Goal: Task Accomplishment & Management: Complete application form

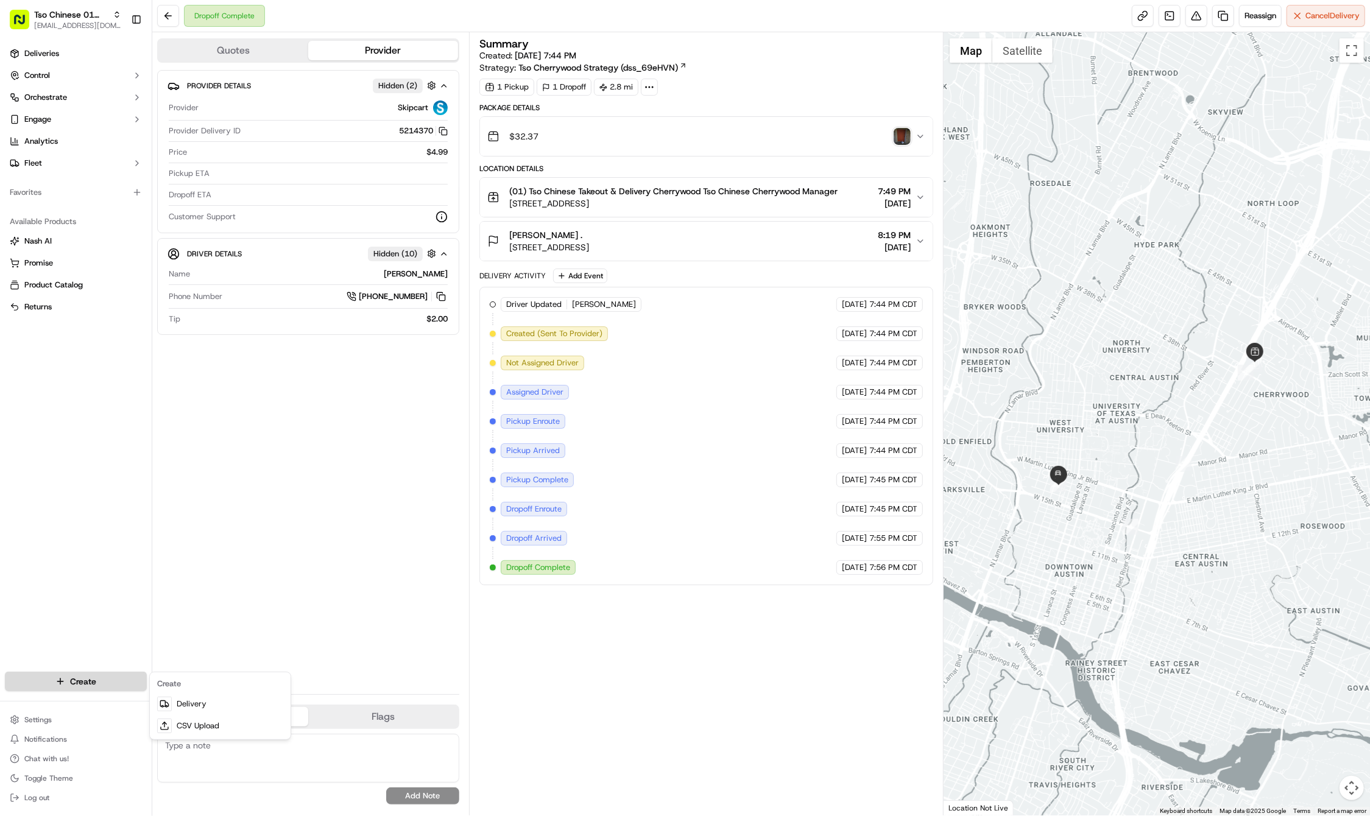
click at [145, 673] on html "Tso Chinese 01 Cherrywood haran@tsochinese.com Toggle Sidebar Deliveries Contro…" at bounding box center [685, 408] width 1370 height 816
click at [186, 702] on link "Delivery" at bounding box center [220, 704] width 136 height 22
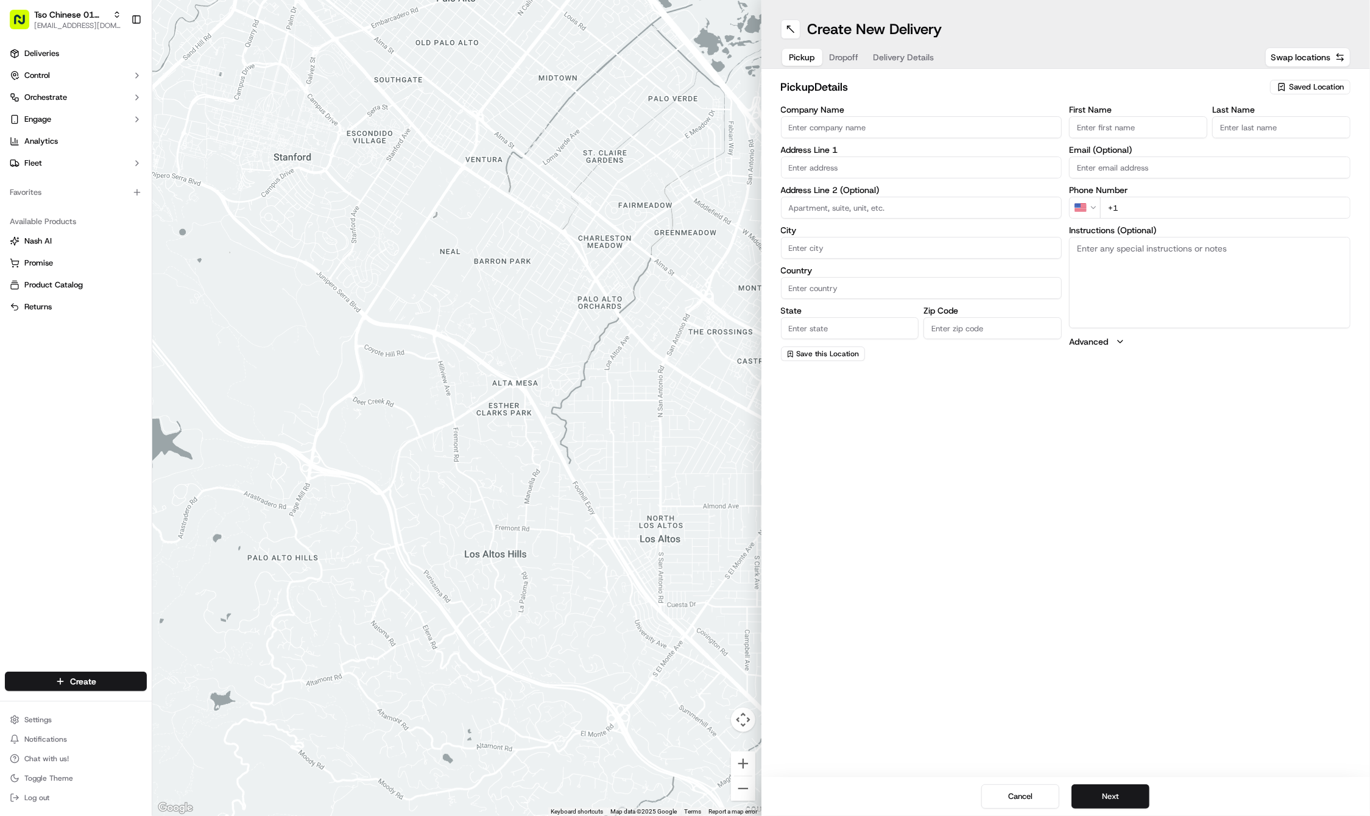
click at [1297, 85] on span "Saved Location" at bounding box center [1316, 87] width 55 height 11
click at [1274, 143] on span "(01) Tso Chinese Takeout & Delivery Cherrywood" at bounding box center [1290, 138] width 150 height 22
type input "(01) Tso Chinese Takeout & Delivery Cherrywood"
type input "3909 N Interstate Hwy 35"
type input "Ste E-5"
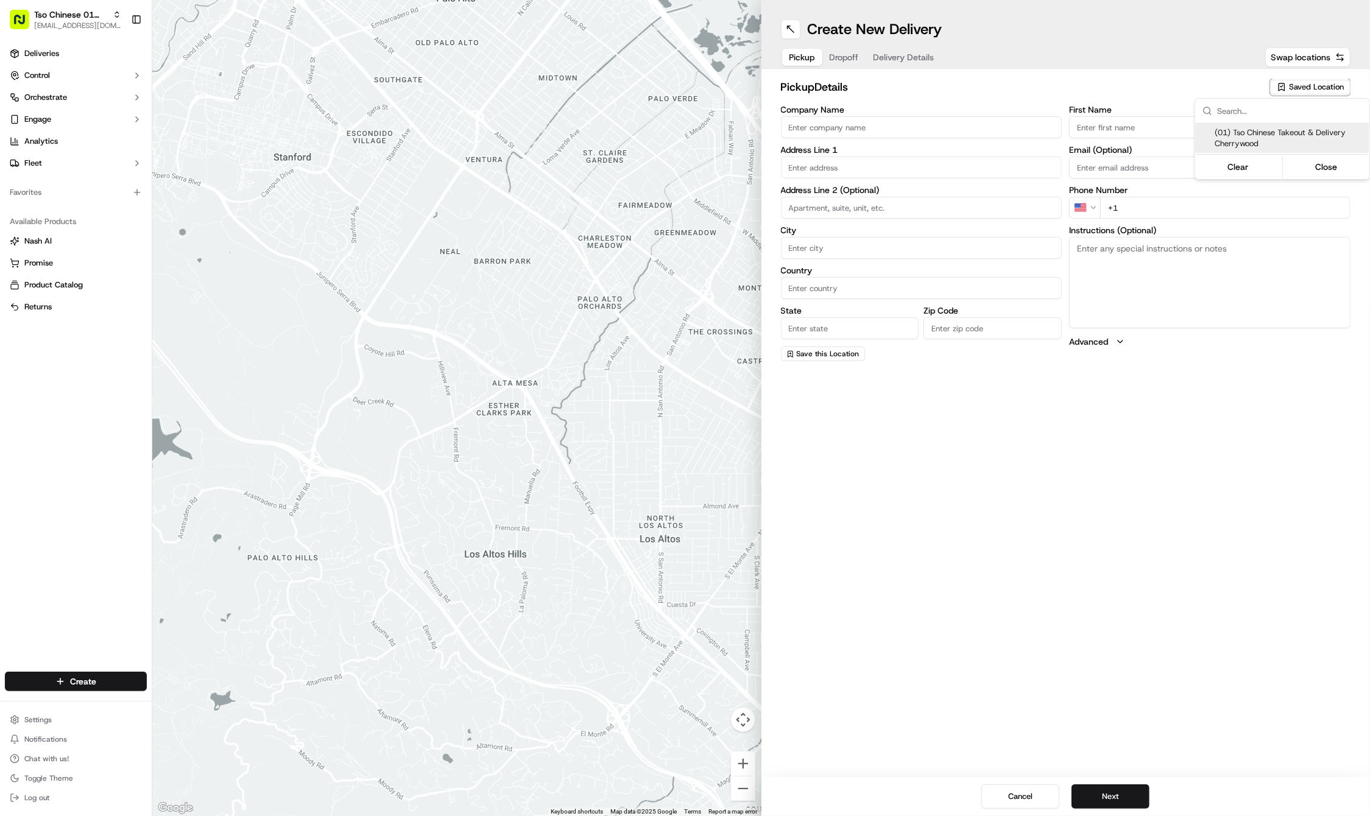
type input "Austin"
type input "US"
type input "TX"
type input "78722"
type input "Tso Chinese"
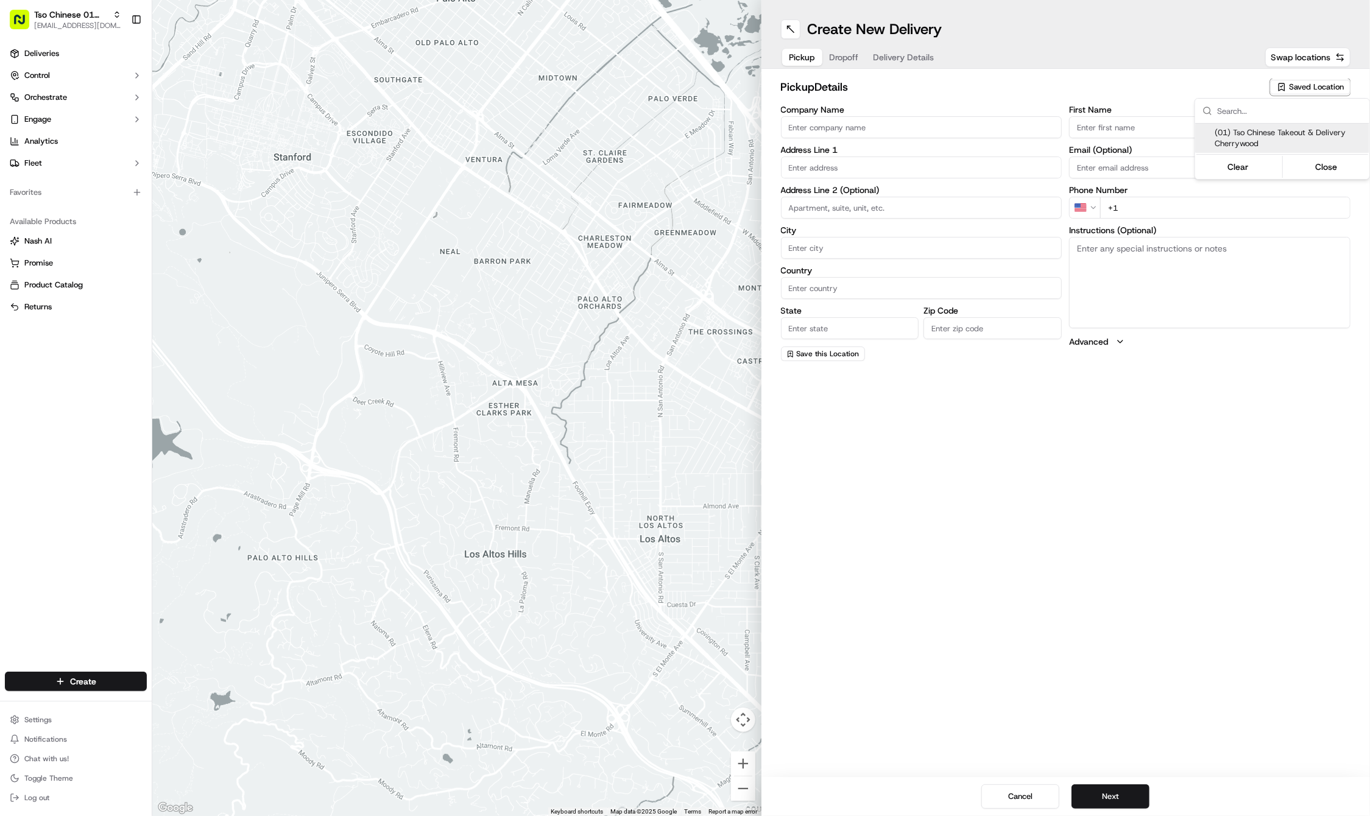
type input "Cherrywood Manager"
type input "cherrywoodstore@tsochinese.com"
type input "+1 512 401 3232"
type textarea "Submit a picture displaying address & food as Proof of Delivery. Envía una foto…"
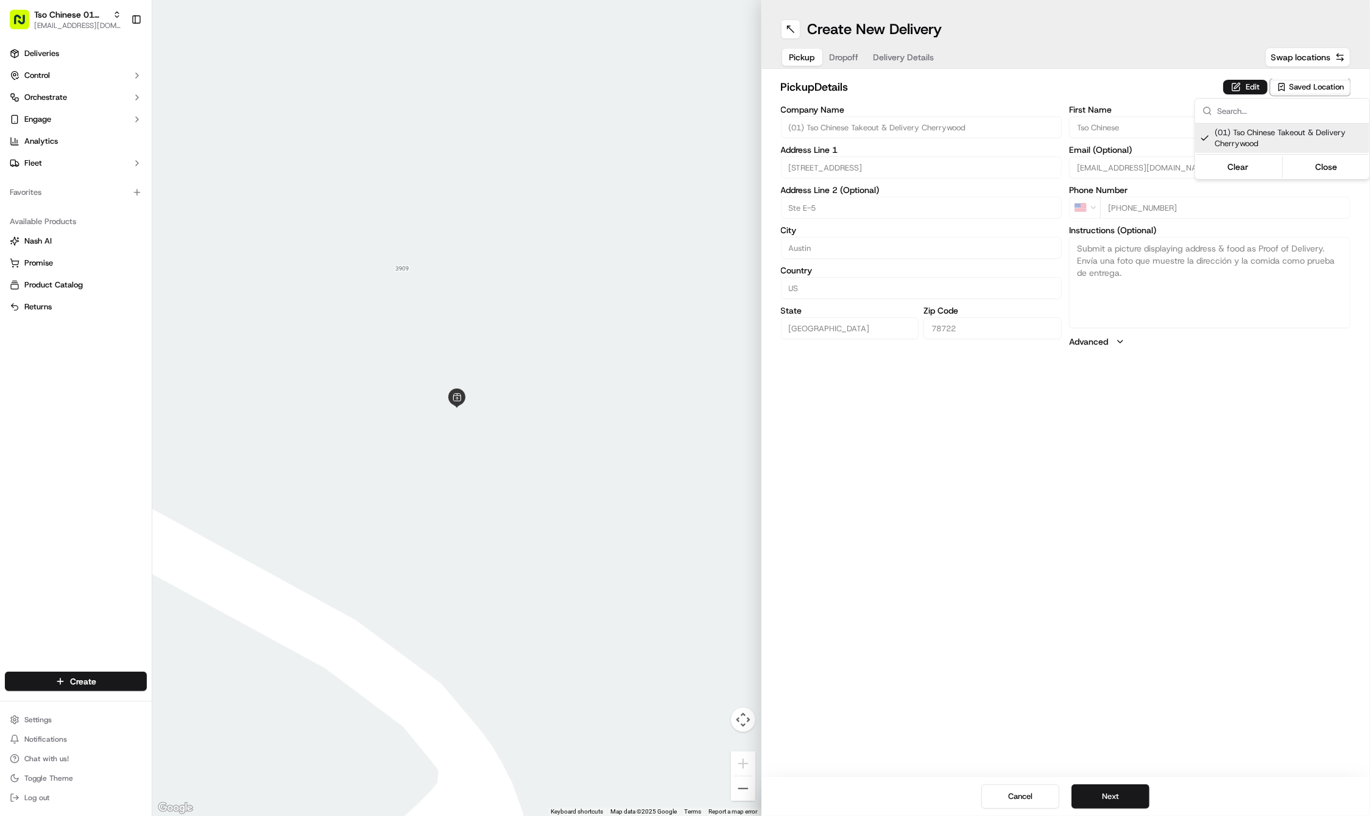
click at [844, 54] on html "Tso Chinese 01 Cherrywood haran@tsochinese.com Toggle Sidebar Deliveries Contro…" at bounding box center [685, 408] width 1370 height 816
click at [844, 54] on span "Dropoff" at bounding box center [844, 57] width 29 height 12
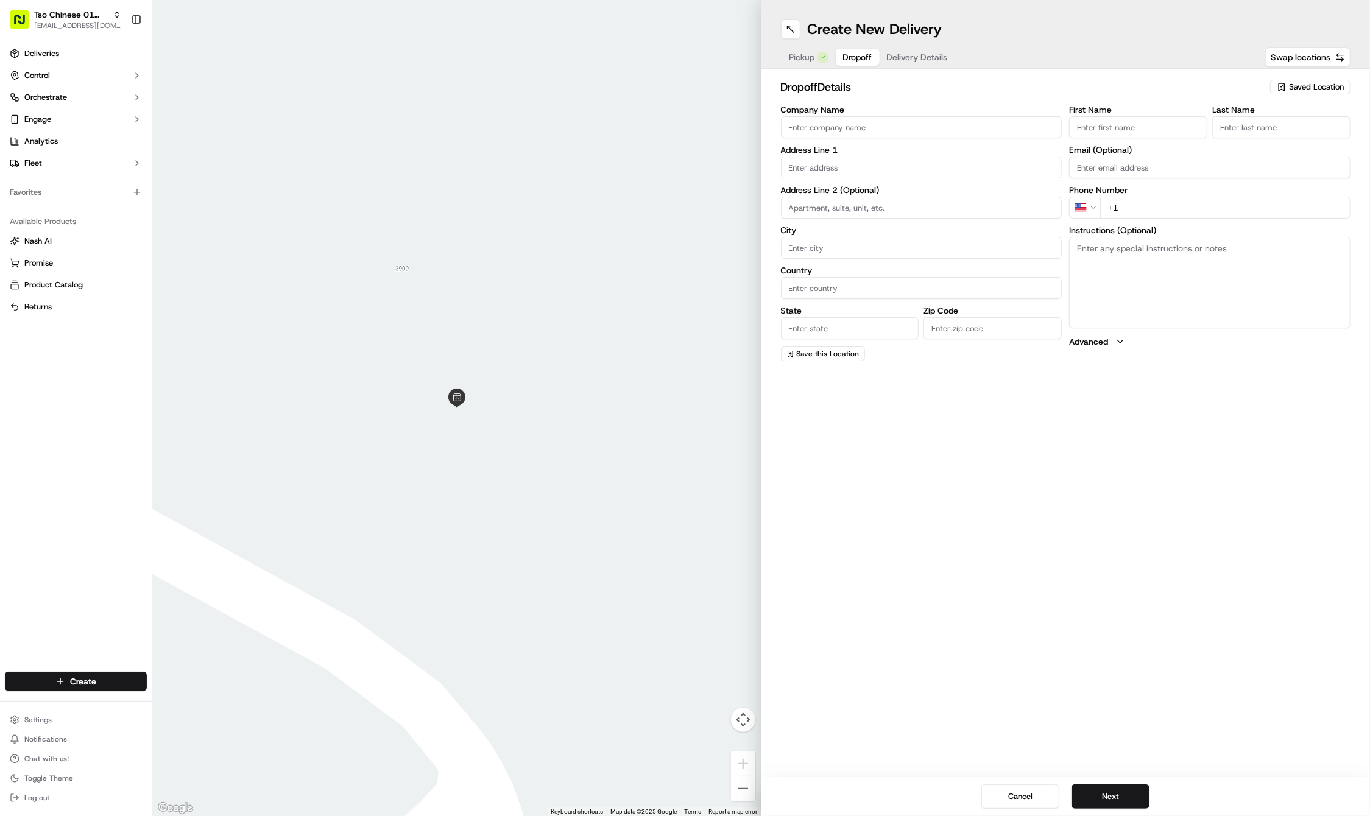
click at [1113, 122] on input "First Name" at bounding box center [1138, 127] width 138 height 22
paste input "Brandi Clinard"
type input "Brandi Clinard"
type input ".."
click at [1158, 222] on div "First Name Brandi Clinard Last Name .. Required Email (Optional) Phone Number U…" at bounding box center [1209, 233] width 281 height 257
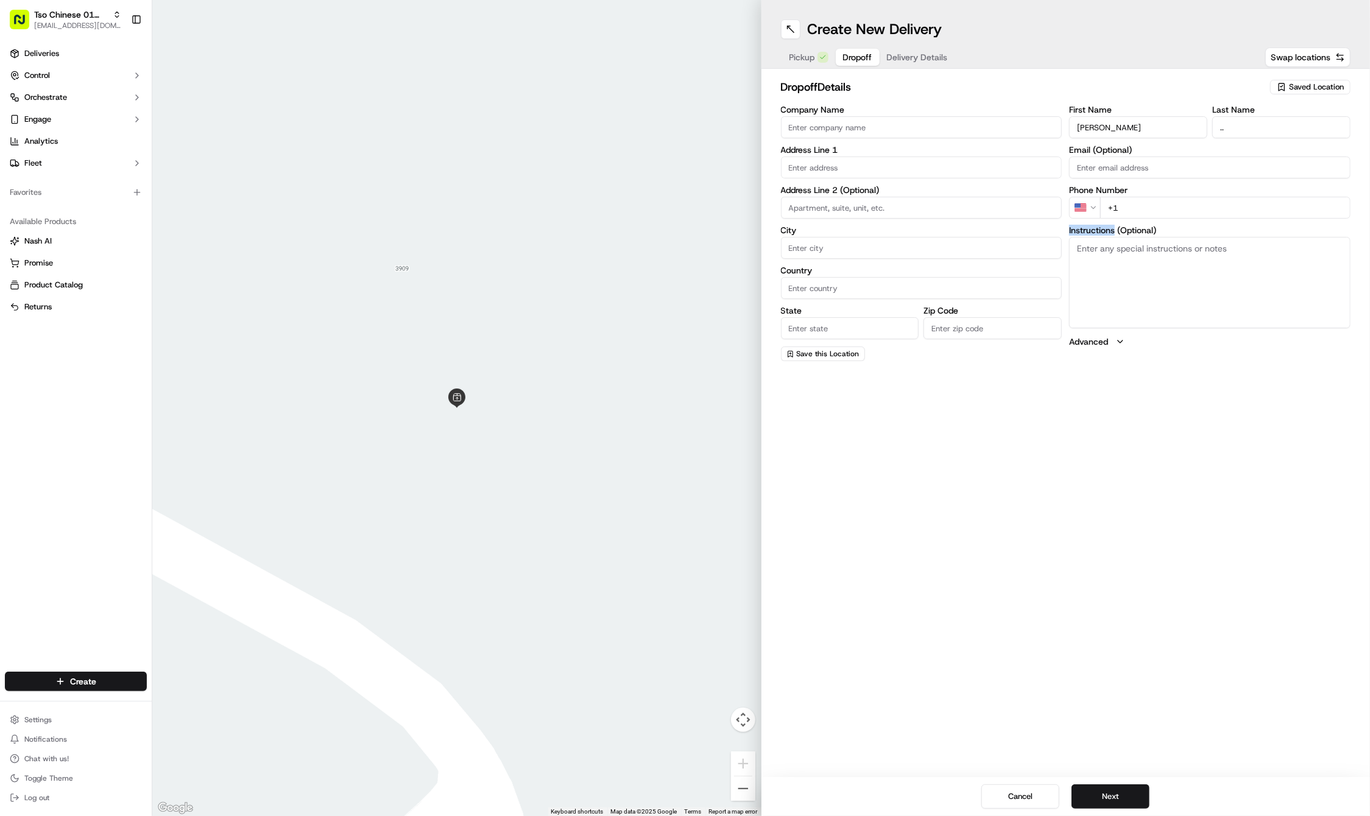
click at [1199, 211] on input "+1" at bounding box center [1225, 208] width 250 height 22
paste input "512 645 9138"
type input "+1 512 645 9138"
click at [887, 160] on input "text" at bounding box center [921, 168] width 281 height 22
paste input "603 Tillery St"
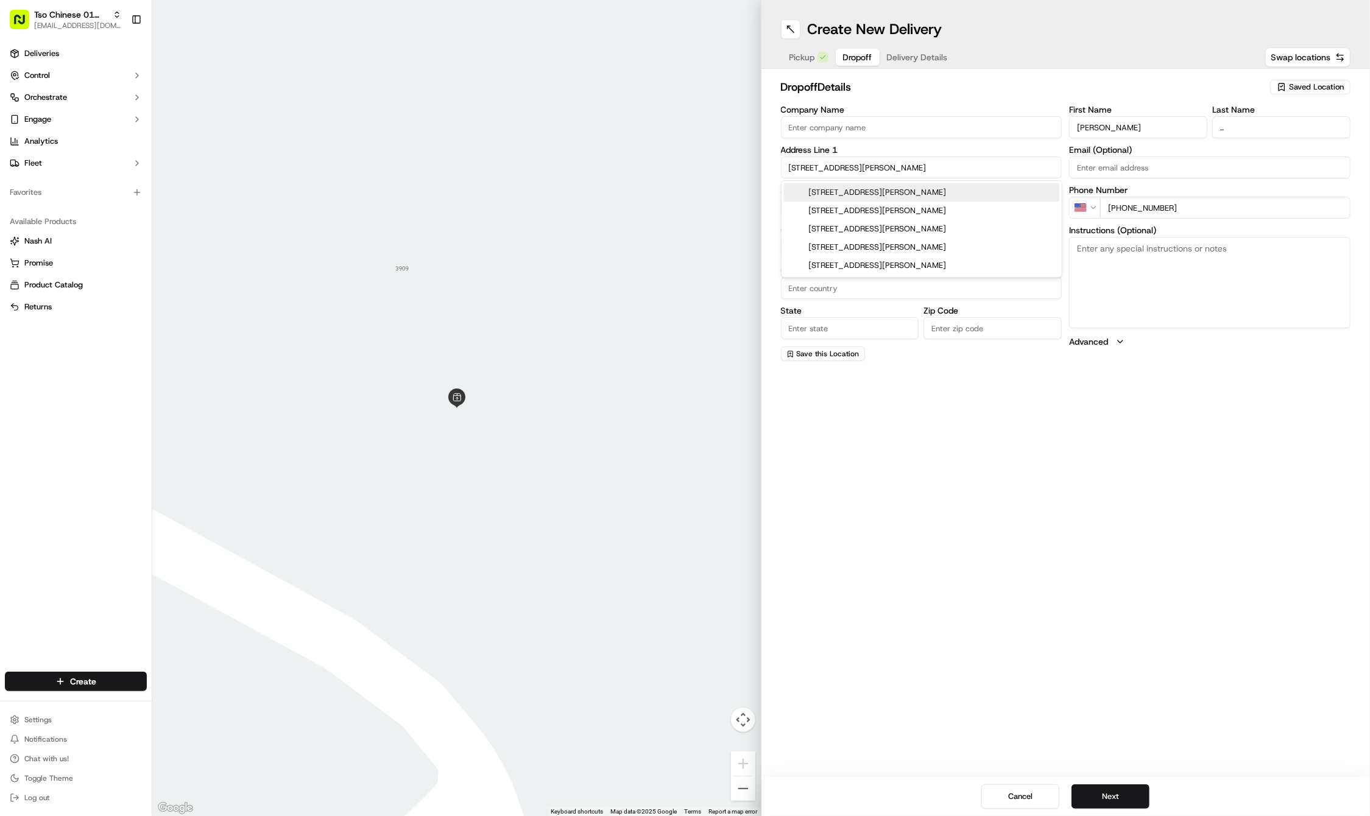
click at [959, 186] on div "603 Tillery Street, Austin, TX" at bounding box center [921, 192] width 275 height 18
type input "603 Tillery St, Austin, TX 78702, USA"
type input "Austin"
type input "United States"
type input "TX"
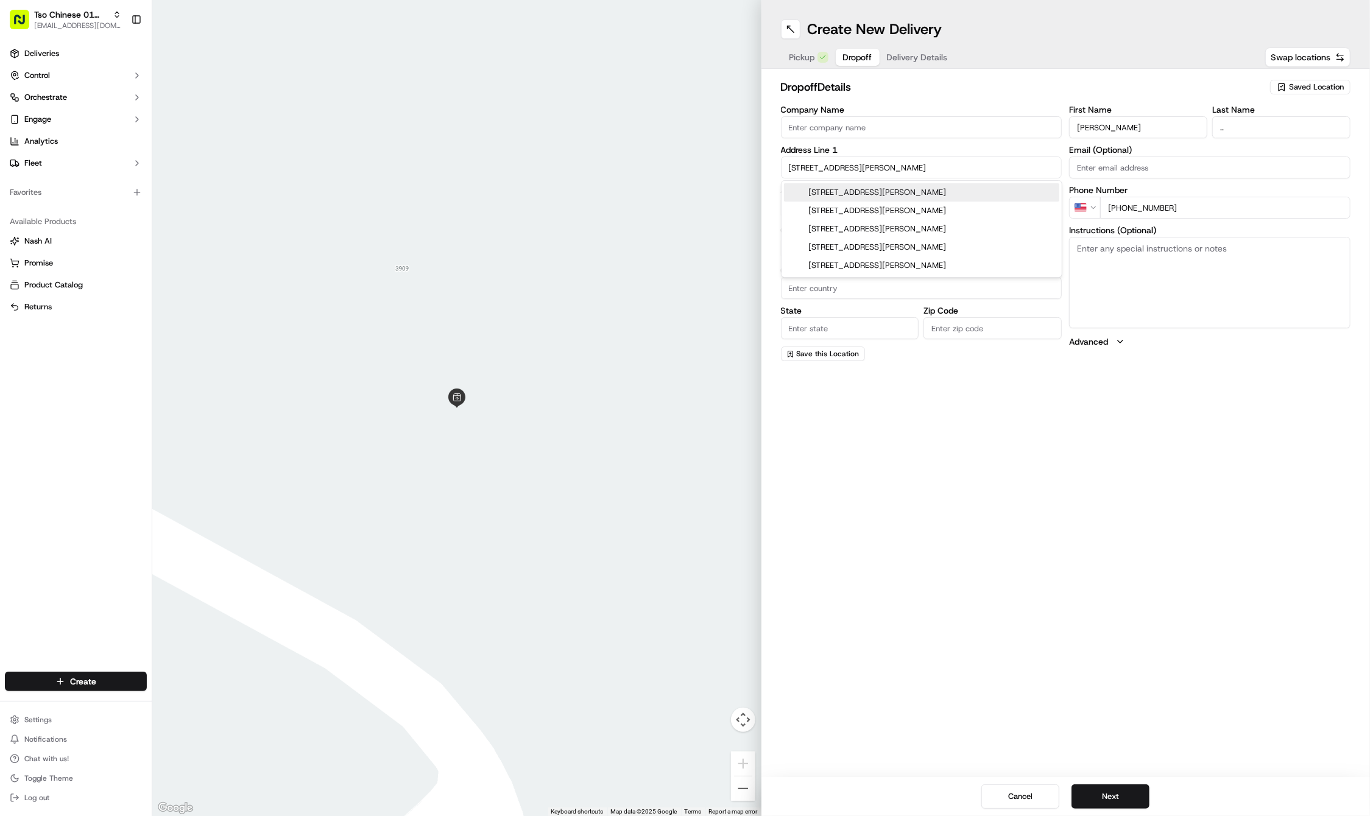
type input "78702"
type input "603 Tillery Street"
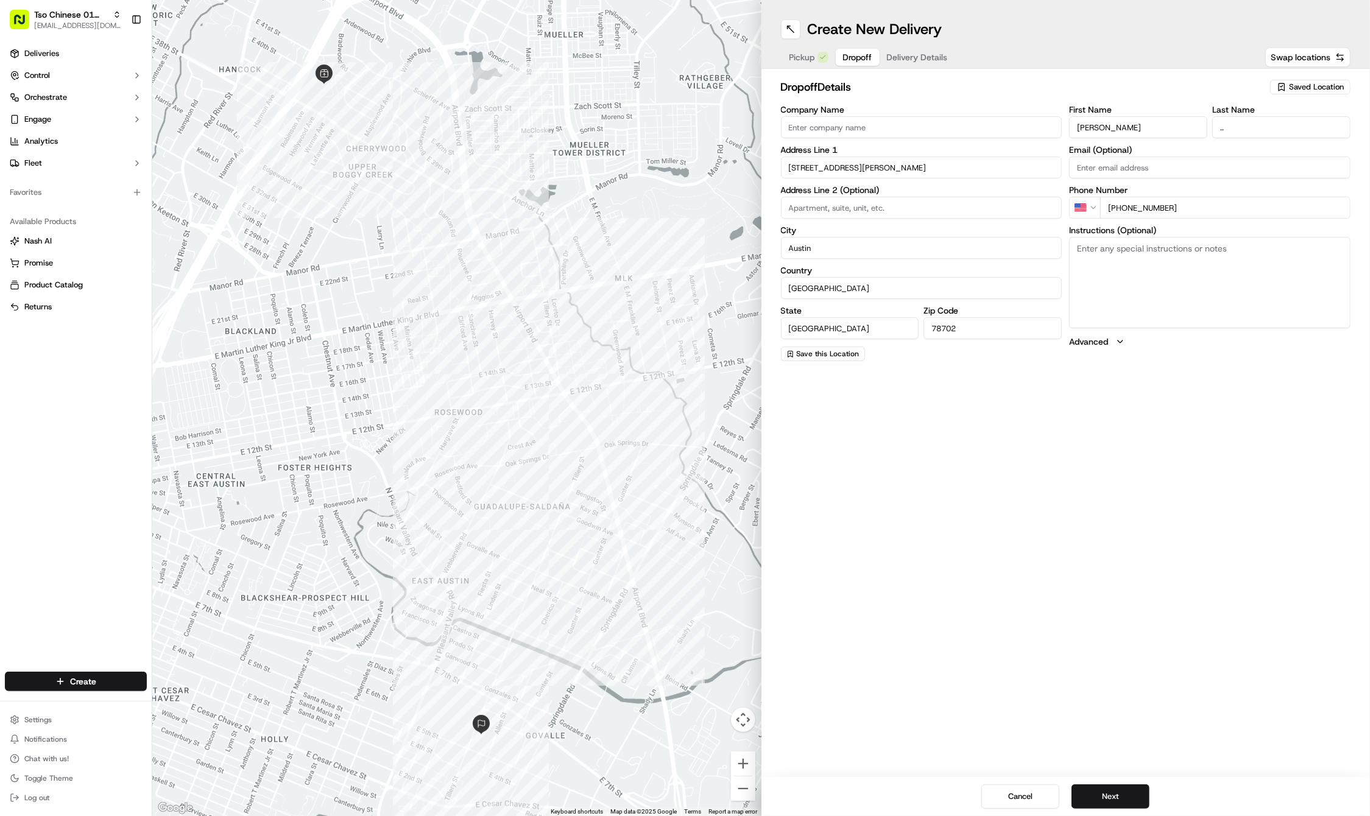
click at [824, 200] on input at bounding box center [921, 208] width 281 height 22
paste input "Unit 2"
type input "Unit 2"
click at [1109, 270] on textarea "Instructions (Optional)" at bounding box center [1209, 282] width 281 height 91
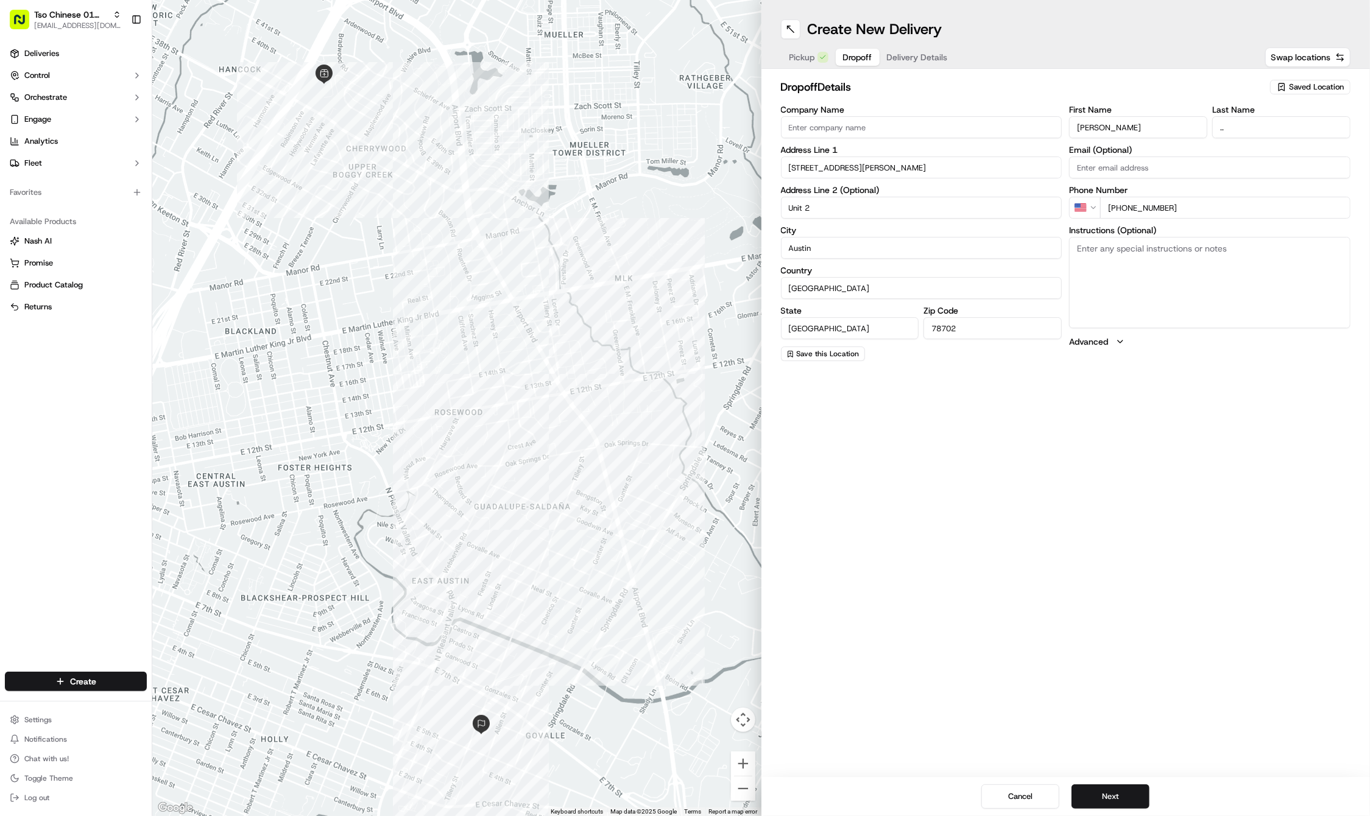
click at [1109, 270] on textarea "Instructions (Optional)" at bounding box center [1209, 282] width 281 height 91
paste textarea "This is the first building in the drive way, marked with a number two under the…"
type textarea "This is the first building in the drive way, marked with a number two under the…"
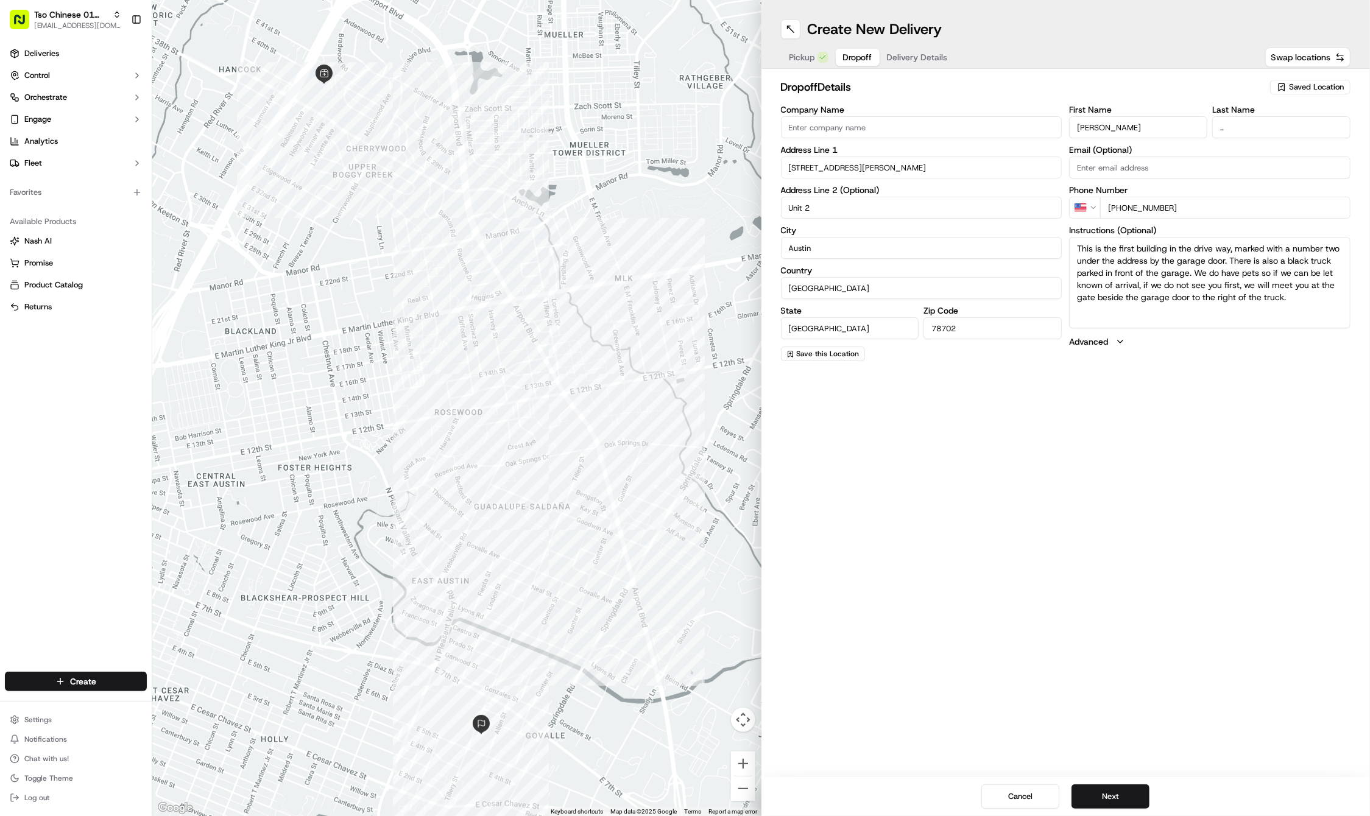
click at [906, 57] on span "Delivery Details" at bounding box center [917, 57] width 61 height 12
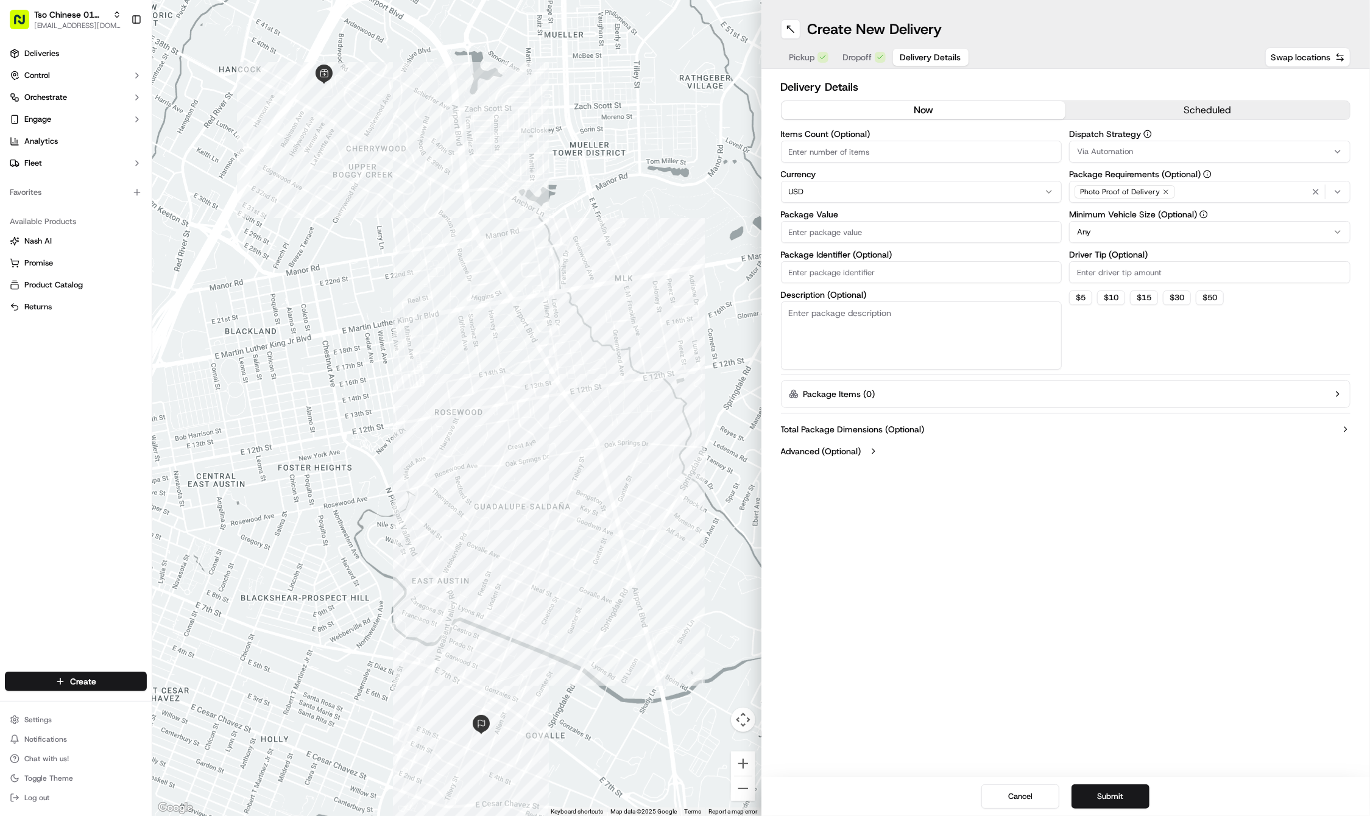
click at [1283, 156] on div "Via Automation" at bounding box center [1209, 151] width 275 height 11
click at [1197, 216] on span "Tso Cherrywood Strategy" at bounding box center [1165, 218] width 150 height 11
click at [1136, 47] on html "Tso Chinese 01 Cherrywood haran@tsochinese.com Toggle Sidebar Deliveries Contro…" at bounding box center [685, 408] width 1370 height 816
click at [1165, 189] on icon "button" at bounding box center [1165, 191] width 7 height 7
click at [1165, 189] on div "Select requirements" at bounding box center [1209, 191] width 275 height 11
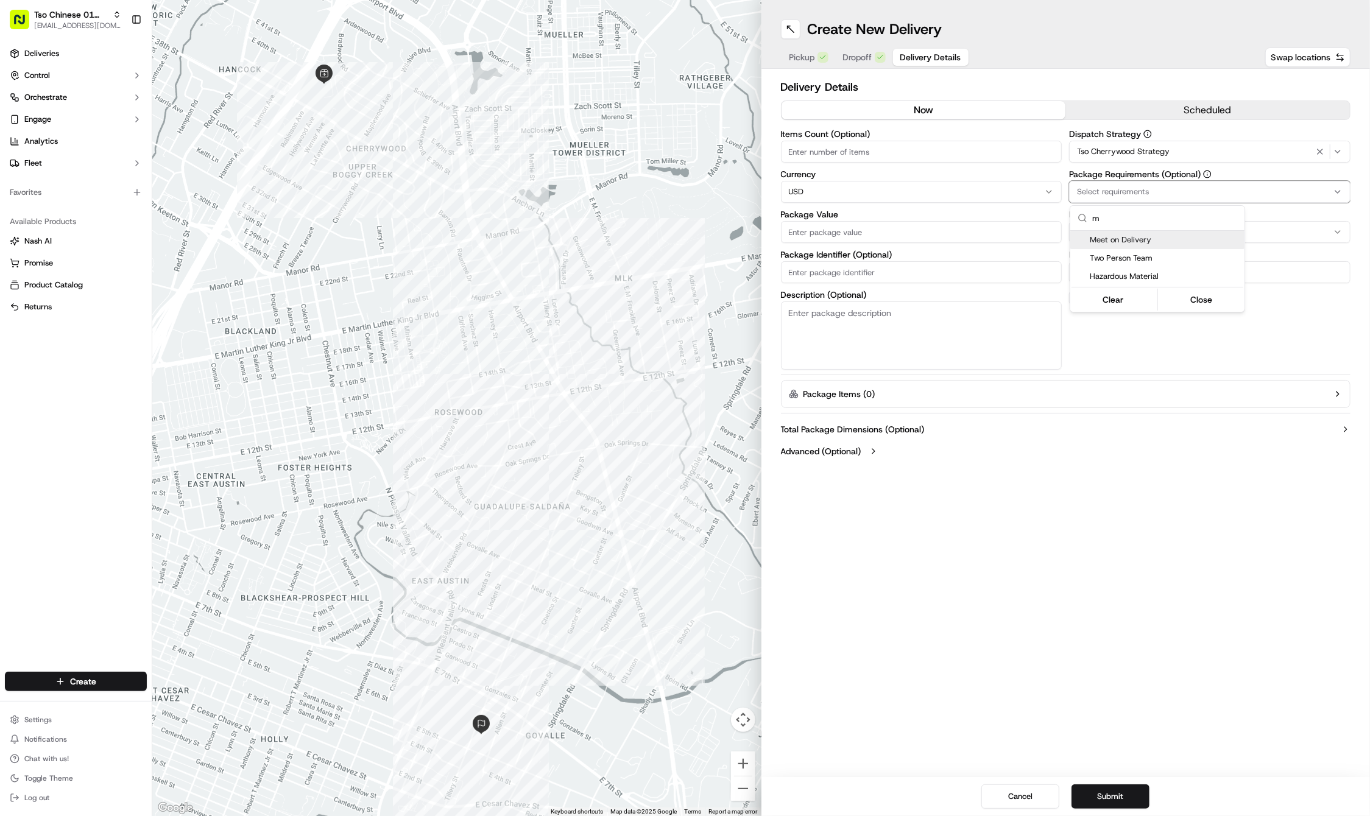
type input "m"
click at [1168, 239] on span "Meet on Delivery" at bounding box center [1165, 239] width 150 height 11
click at [1121, 45] on html "Tso Chinese 01 Cherrywood haran@tsochinese.com Toggle Sidebar Deliveries Contro…" at bounding box center [685, 408] width 1370 height 816
click at [1151, 271] on input "Driver Tip (Optional)" at bounding box center [1209, 272] width 281 height 22
type input "2"
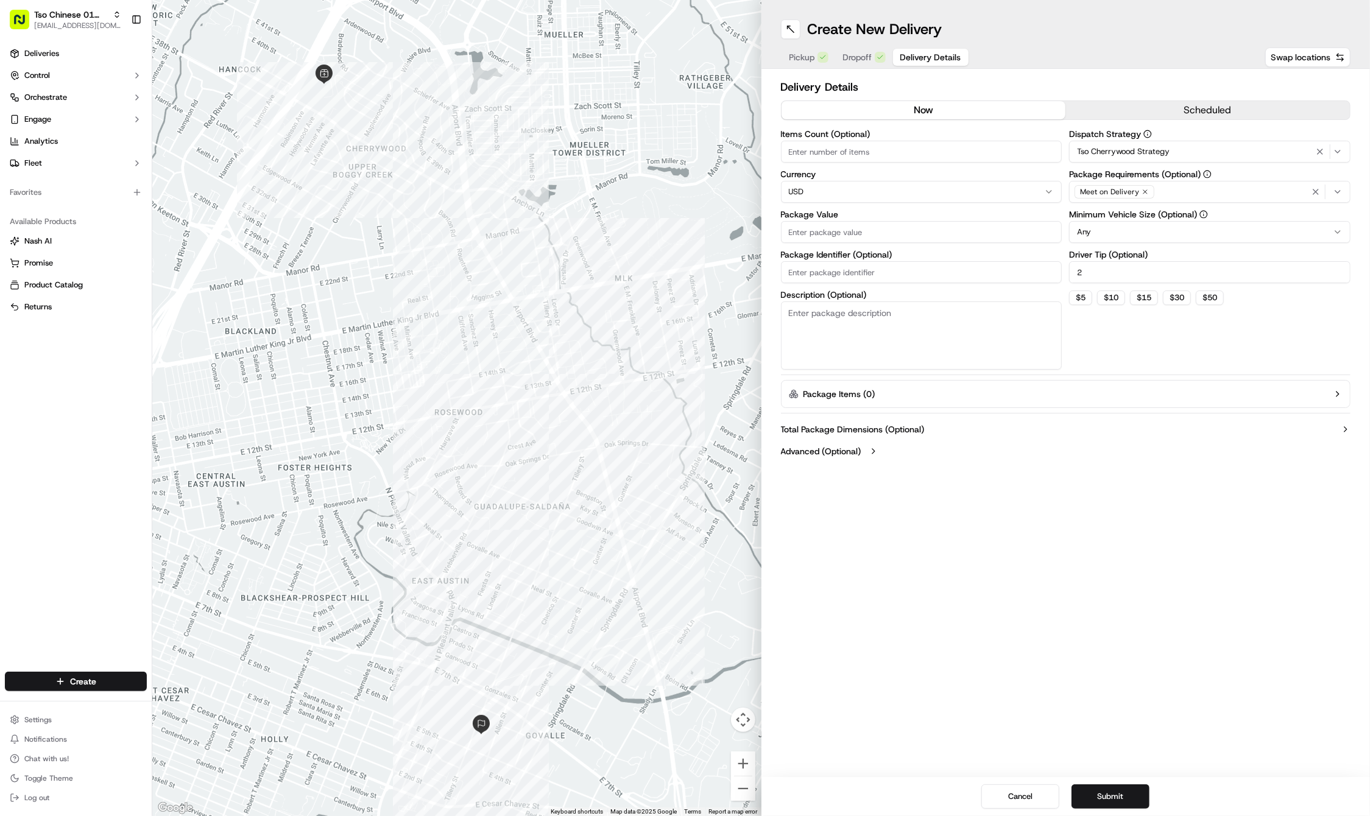
click at [957, 230] on input "Package Value" at bounding box center [921, 232] width 281 height 22
type input "78.75"
click at [933, 271] on input "Package Identifier (Optional)" at bounding box center [921, 272] width 281 height 22
paste input "#IDDGWGI"
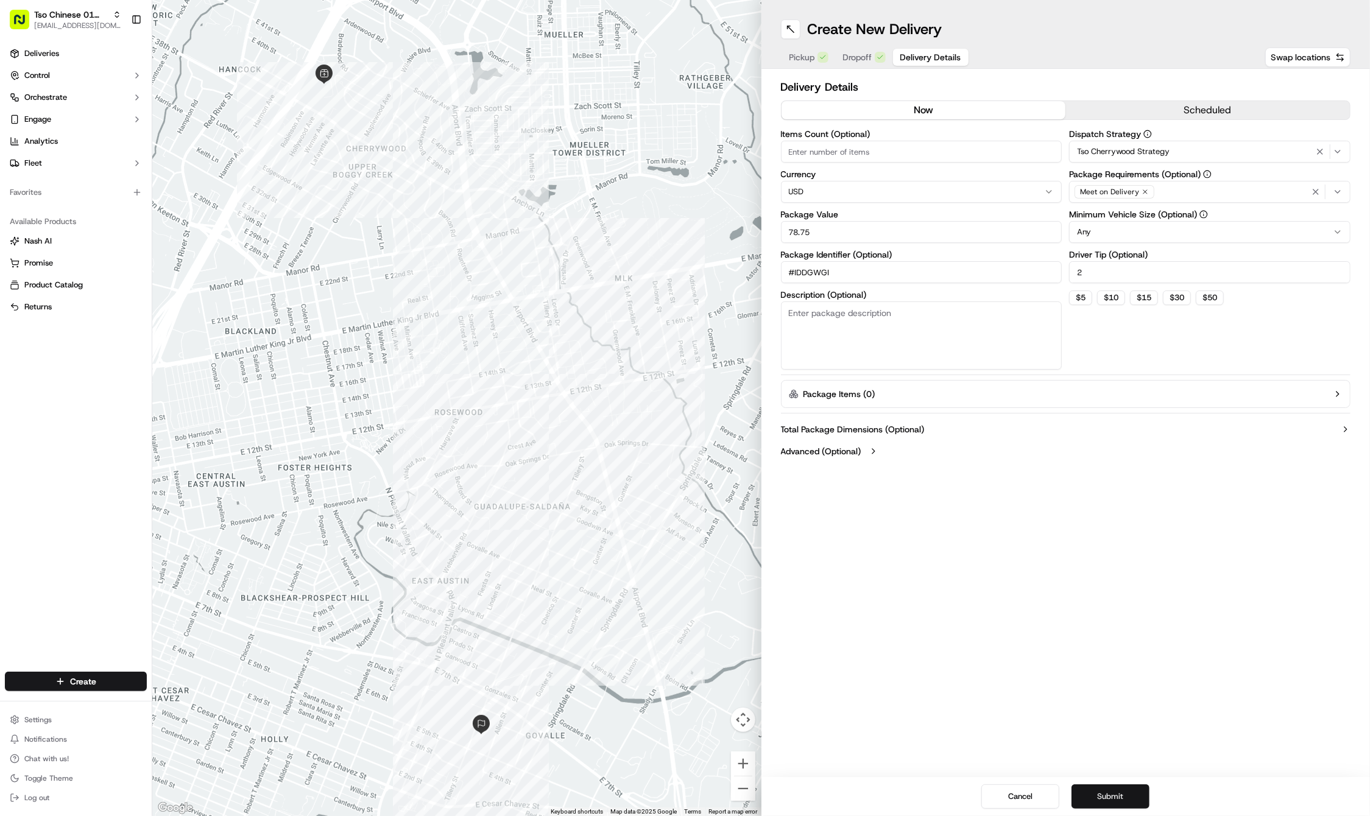
type input "#IDDGWGI"
click at [1088, 797] on button "Submit" at bounding box center [1110, 797] width 78 height 24
click at [1116, 802] on button "Submit" at bounding box center [1110, 797] width 78 height 24
click at [865, 57] on span "Dropoff" at bounding box center [857, 57] width 29 height 12
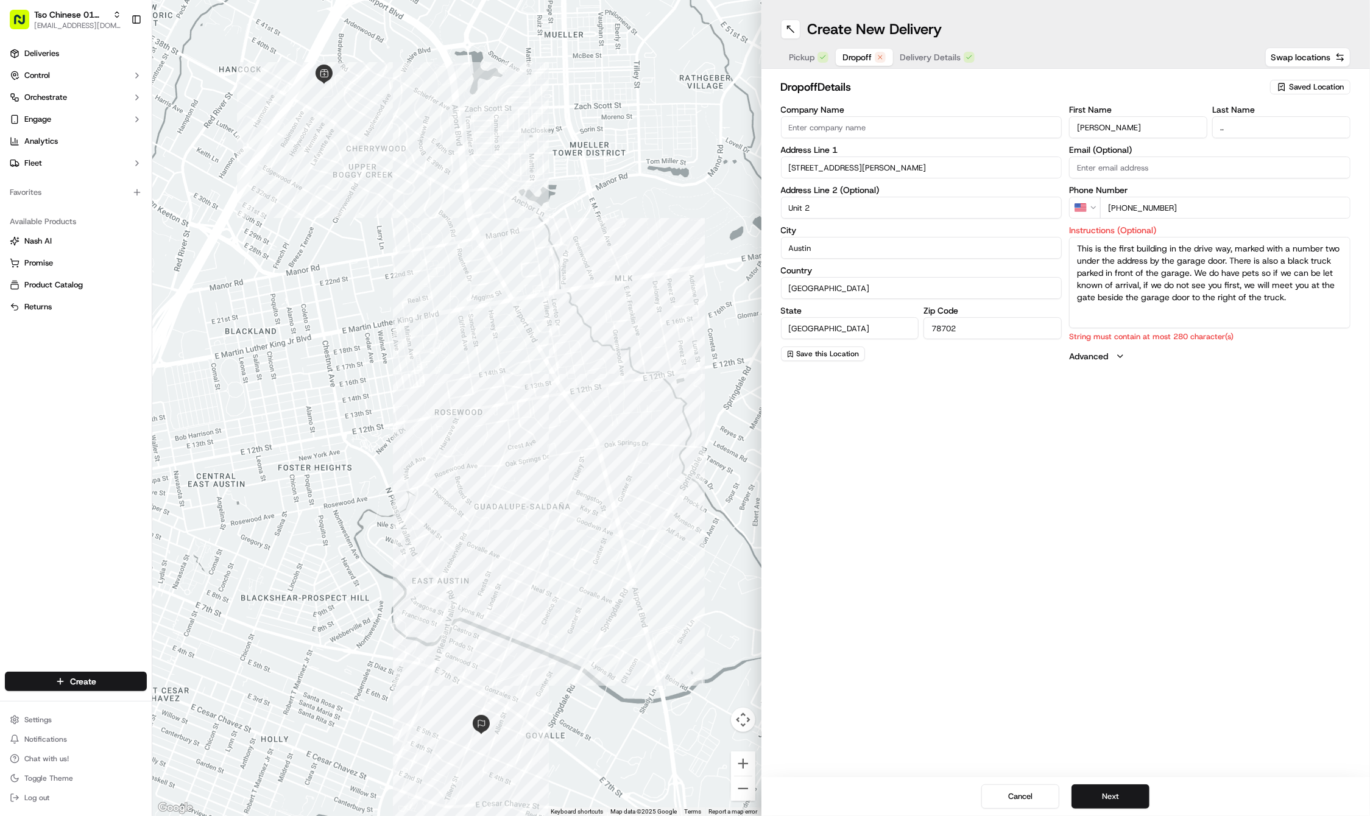
drag, startPoint x: 1323, startPoint y: 303, endPoint x: 1079, endPoint y: 230, distance: 254.4
click at [1079, 230] on div "Instructions (Optional) This is the first building in the drive way, marked wit…" at bounding box center [1209, 284] width 281 height 117
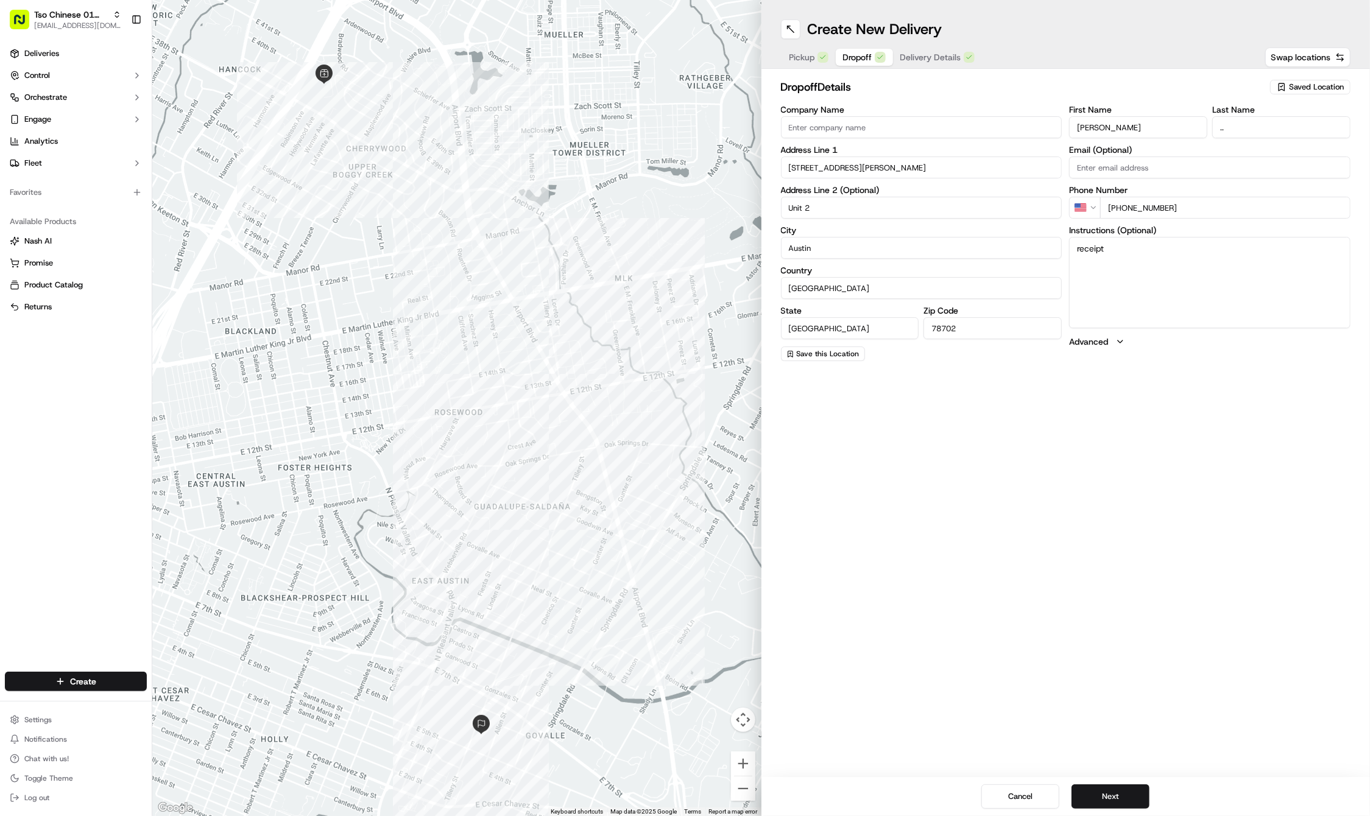
click at [1079, 257] on textarea "receipt" at bounding box center [1209, 282] width 281 height 91
type textarea "r"
type textarea "see ticket"
click at [1040, 488] on div "Create New Delivery Pickup Dropoff Delivery Details Swap locations dropoff Deta…" at bounding box center [1065, 408] width 609 height 816
click at [1102, 802] on button "Next" at bounding box center [1110, 797] width 78 height 24
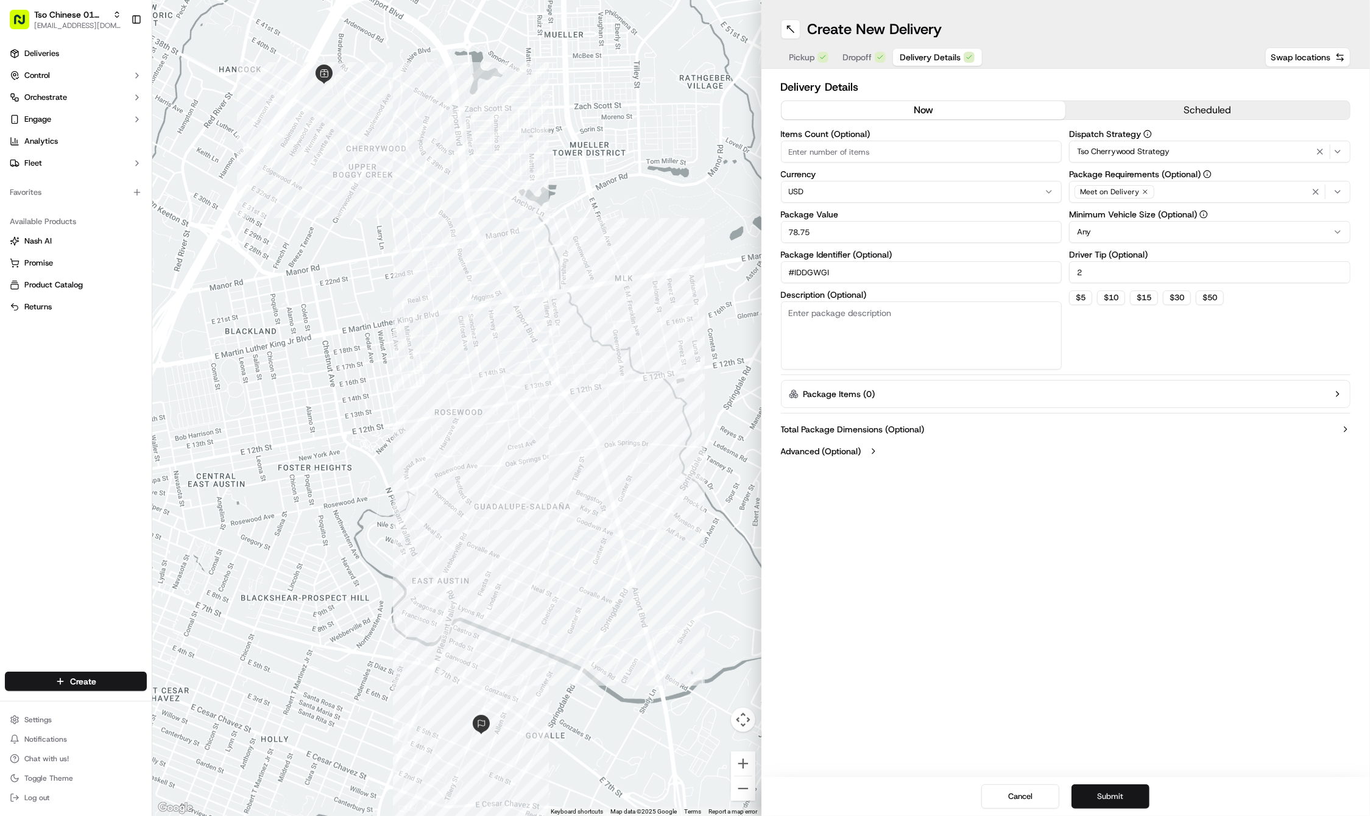
click at [1102, 802] on button "Submit" at bounding box center [1110, 797] width 78 height 24
